Goal: Task Accomplishment & Management: Manage account settings

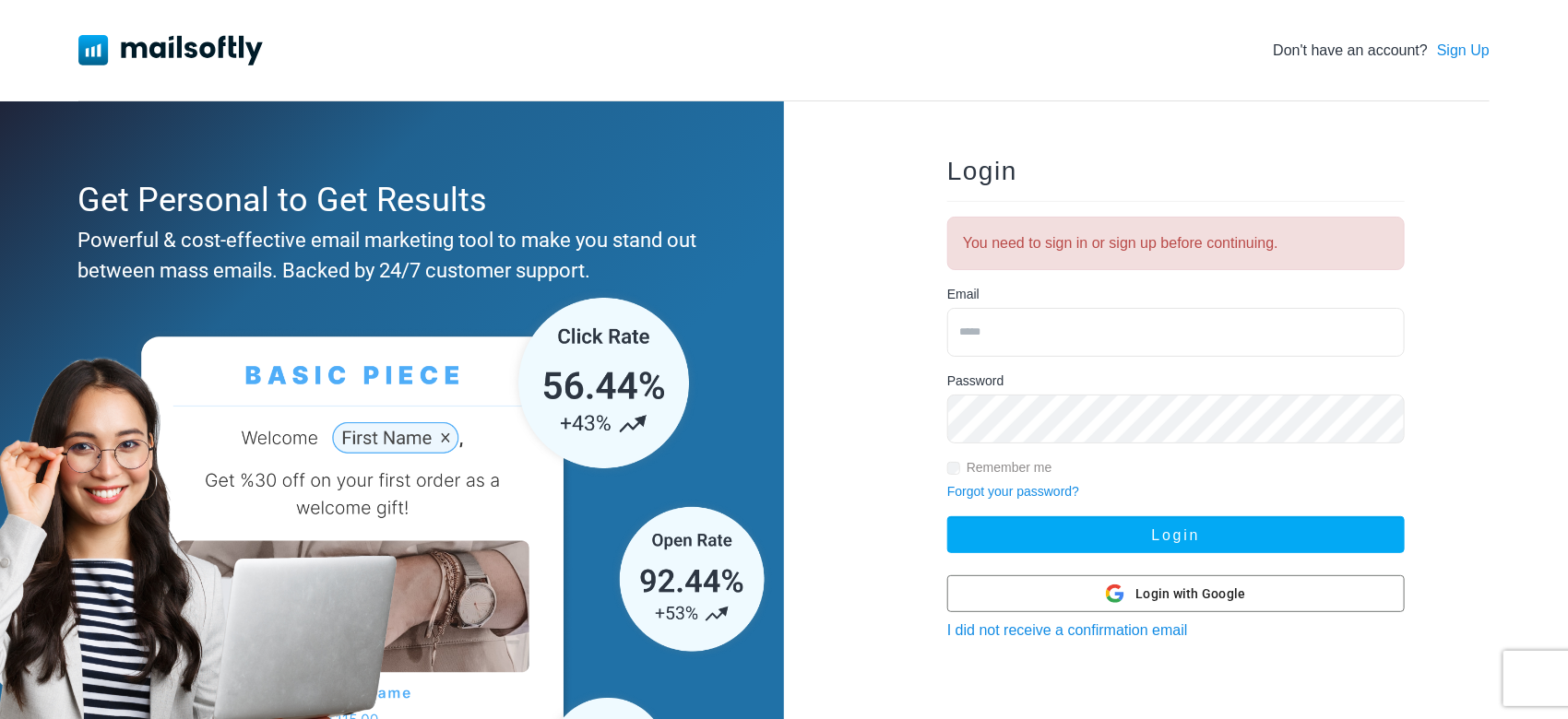
drag, startPoint x: 1166, startPoint y: 344, endPoint x: 1149, endPoint y: 343, distance: 17.0
click at [1166, 344] on input "email" at bounding box center [1175, 332] width 457 height 48
type input "**********"
click at [947, 516] on button "Login" at bounding box center [1175, 535] width 457 height 37
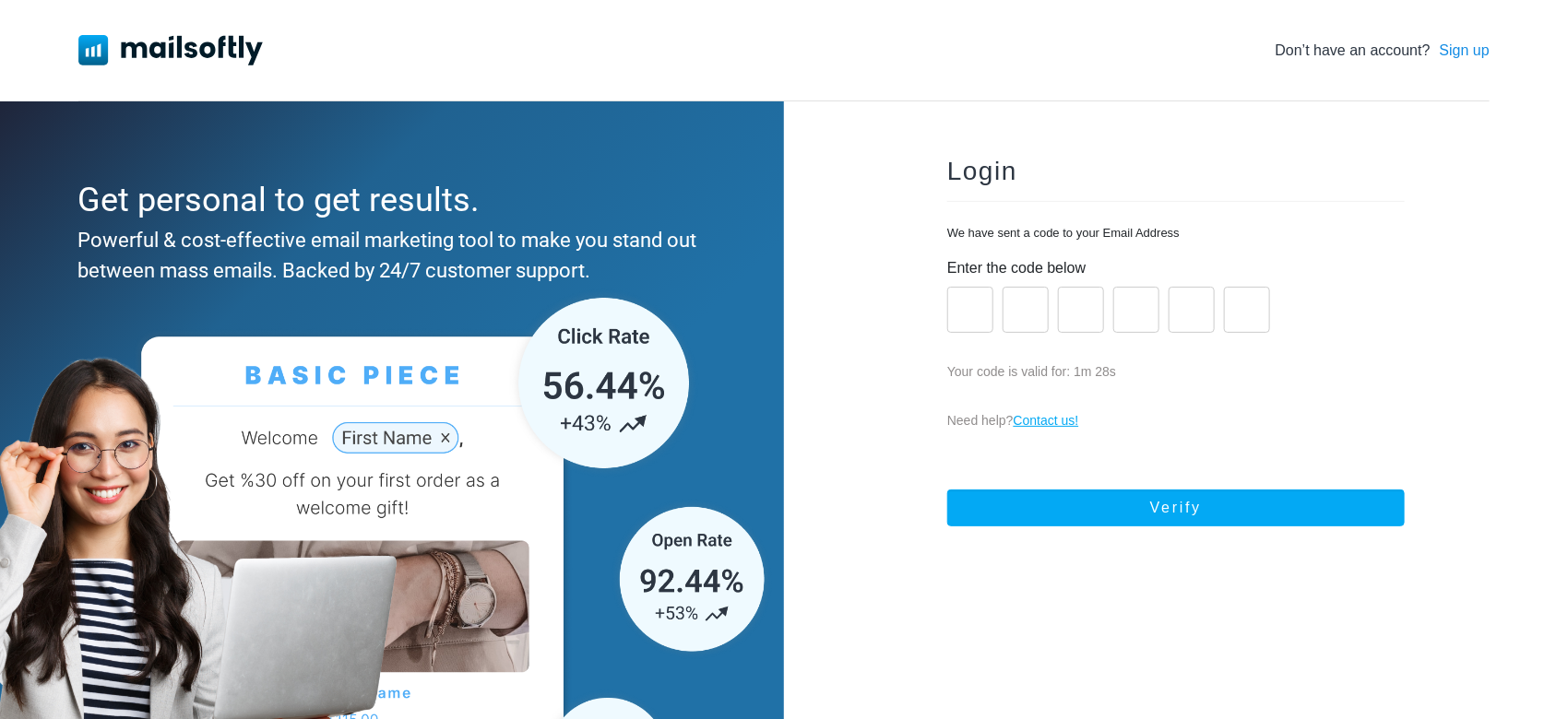
click at [980, 296] on input "number" at bounding box center [969, 309] width 46 height 46
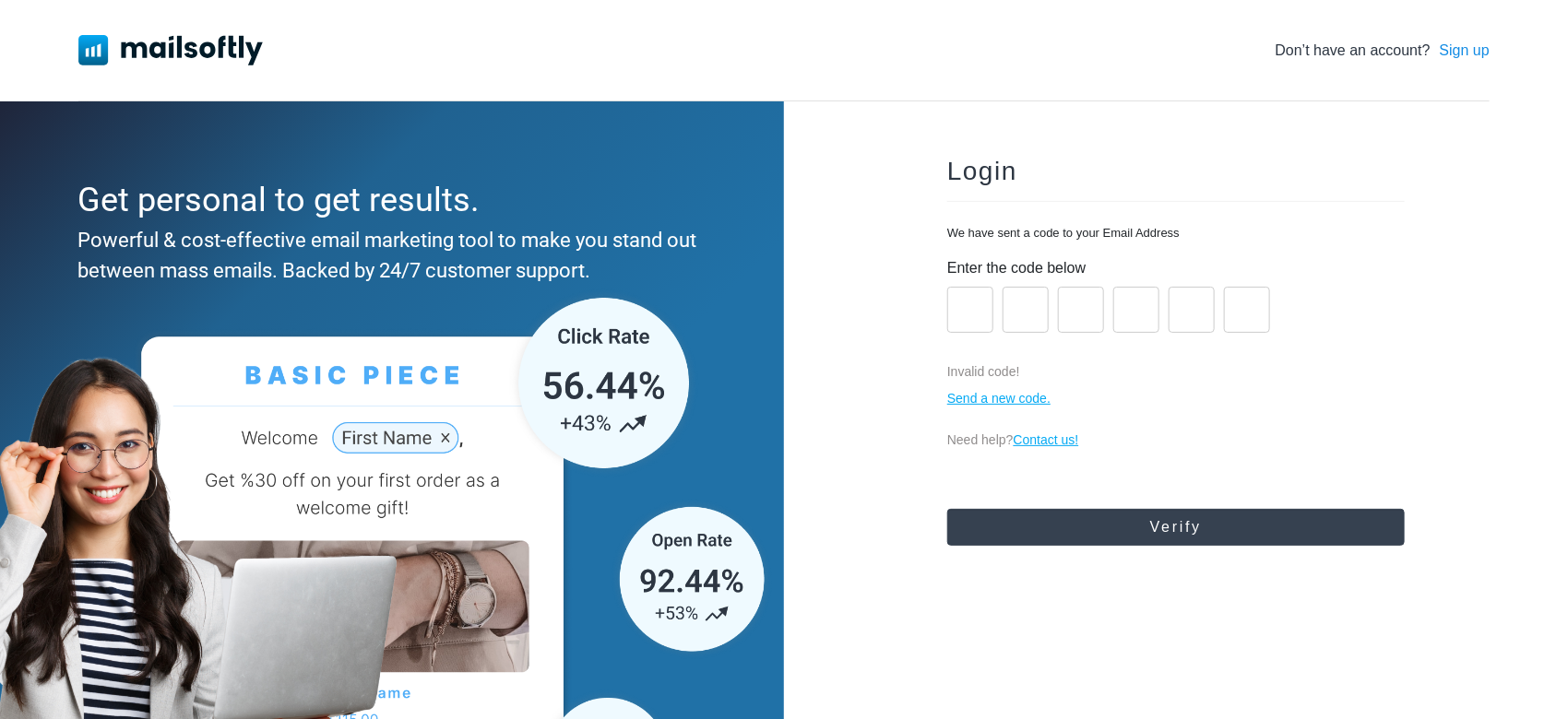
paste input "*"
type input "*"
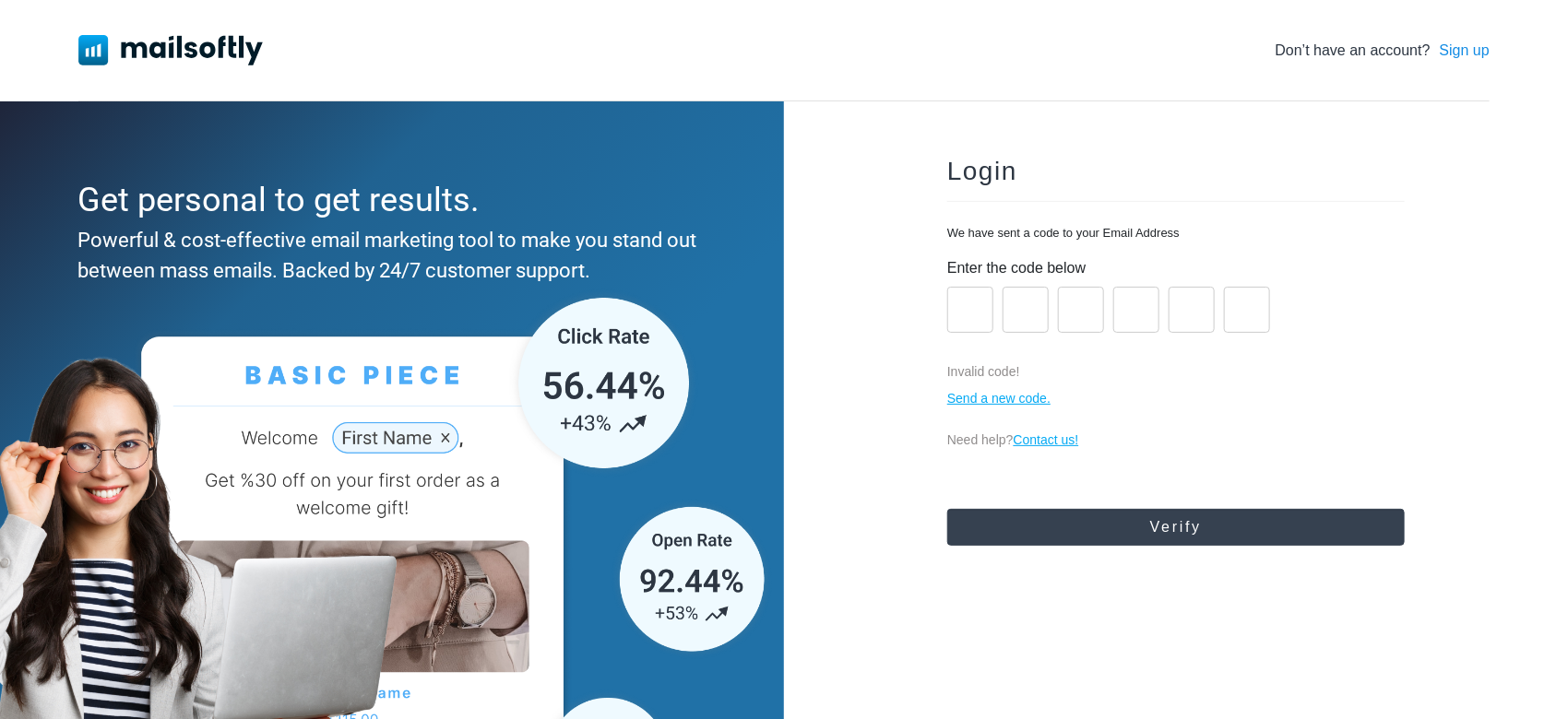
type input "*"
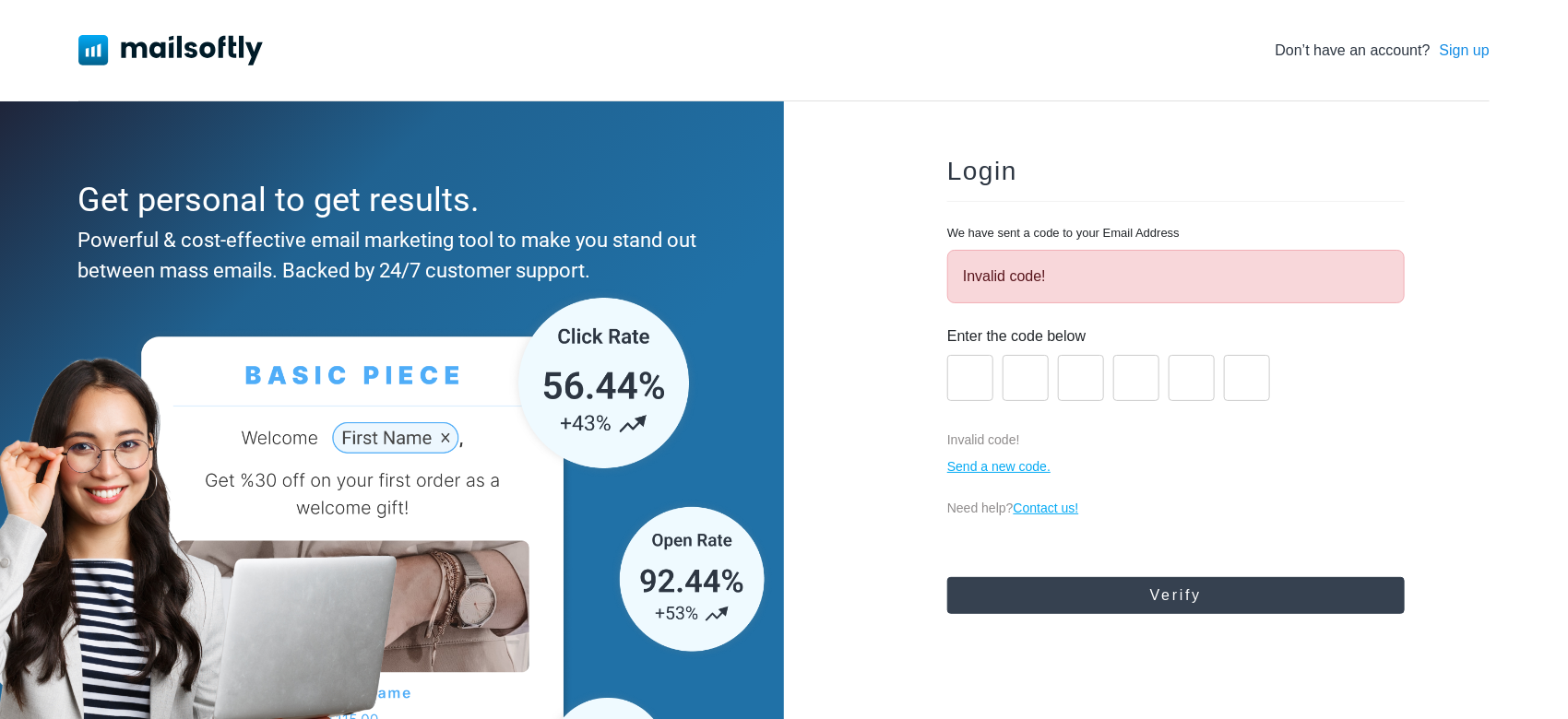
click at [1179, 599] on button "Verify" at bounding box center [1175, 596] width 457 height 37
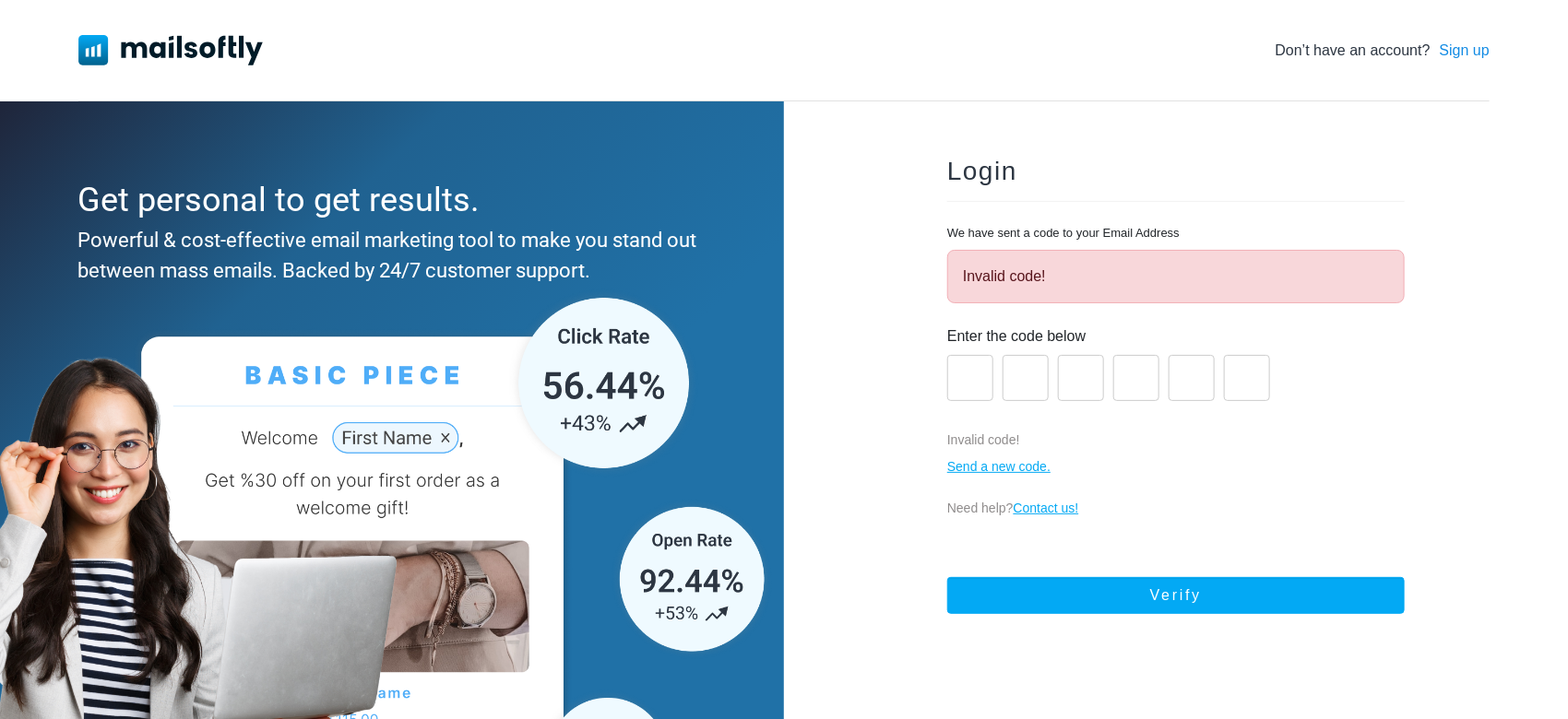
click at [992, 450] on form "Enter the code below * * * * * * Invalid code! Send a new code. Need help? Cont…" at bounding box center [1175, 476] width 457 height 318
click at [1000, 454] on form "Enter the code below * * * * * * Invalid code! Send a new code. Need help? Cont…" at bounding box center [1175, 476] width 457 height 318
click at [1000, 457] on p "Send a new code." at bounding box center [1175, 467] width 457 height 20
click at [1001, 466] on link "Send a new code." at bounding box center [998, 467] width 103 height 15
click at [954, 465] on link "Send a new code." at bounding box center [998, 467] width 103 height 15
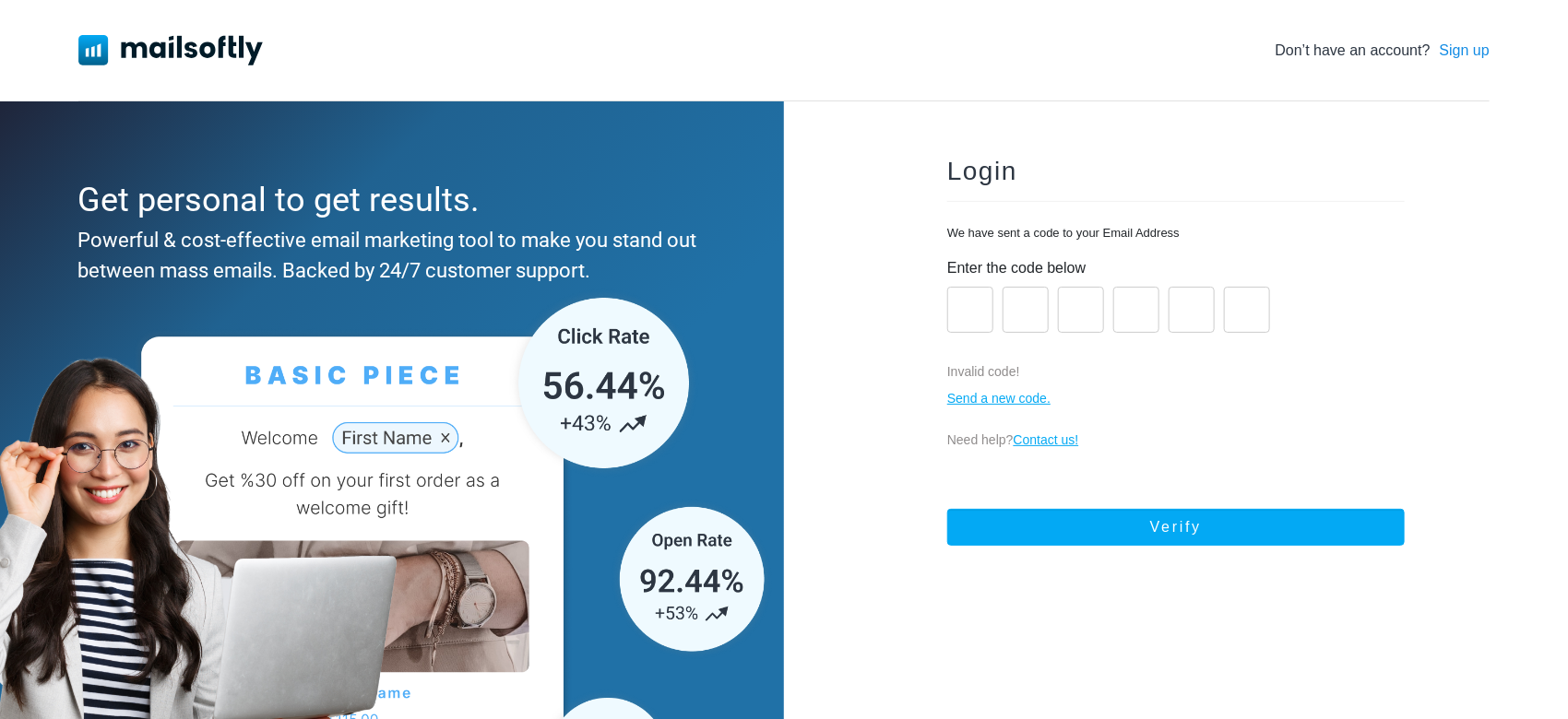
click at [960, 305] on input "number" at bounding box center [969, 309] width 46 height 46
type input "*"
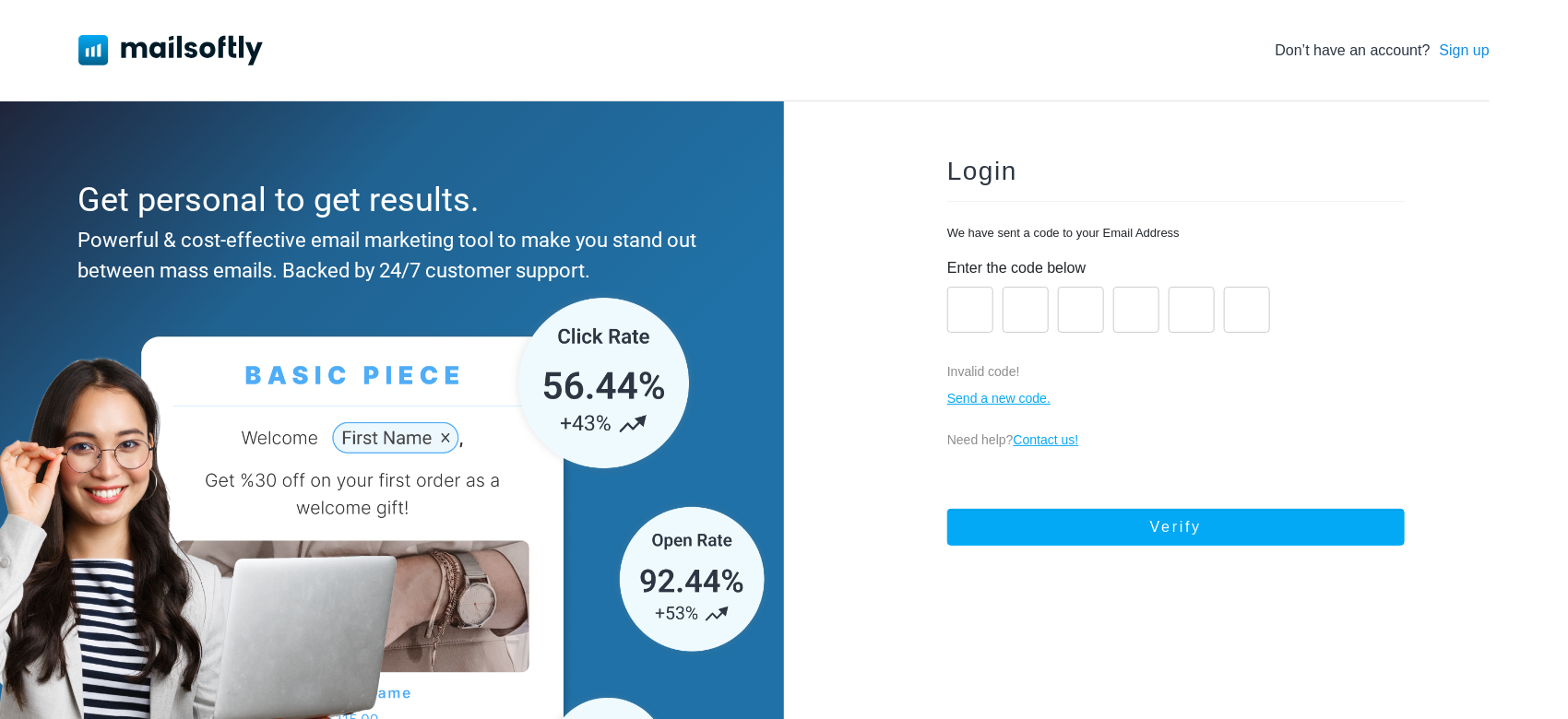
type input "*"
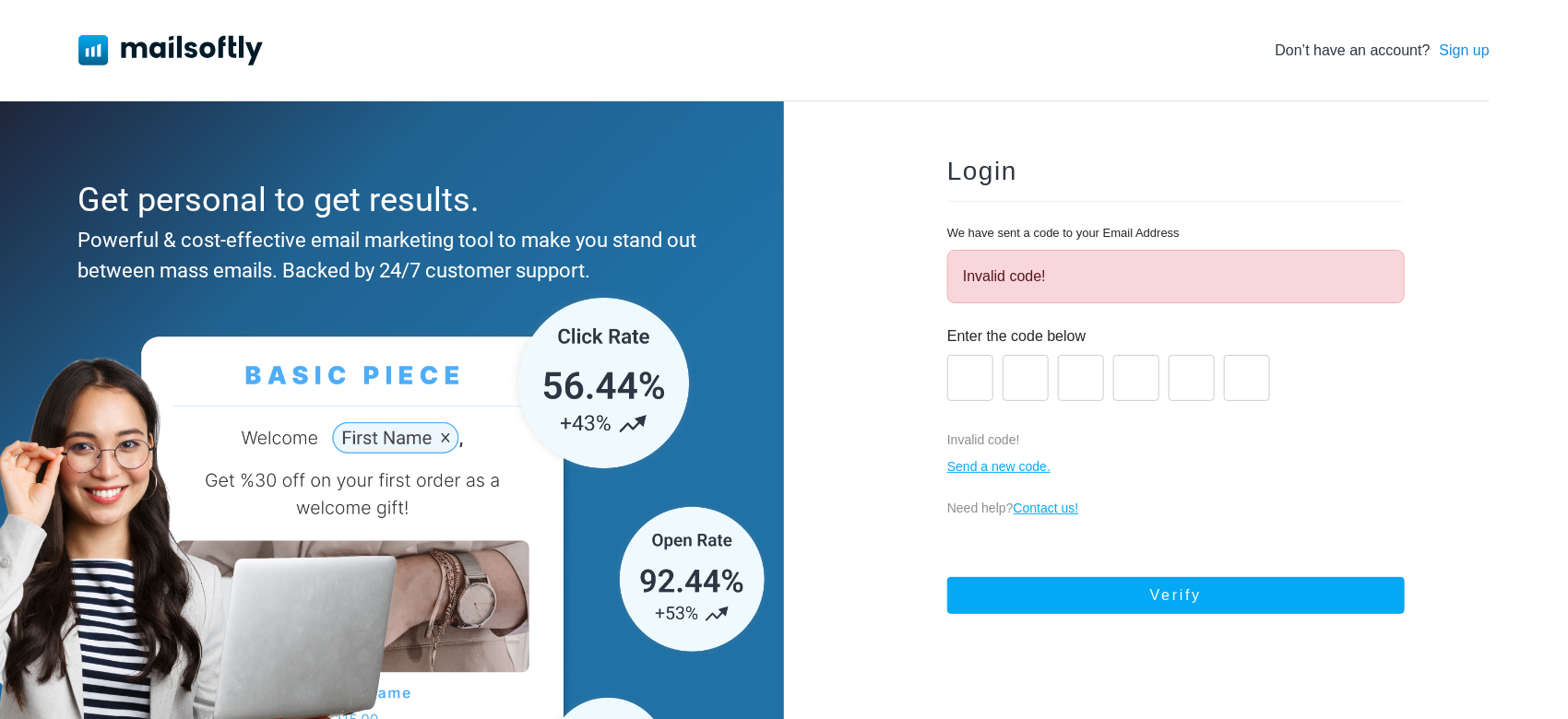
type input "*"
